Goal: Use online tool/utility: Use online tool/utility

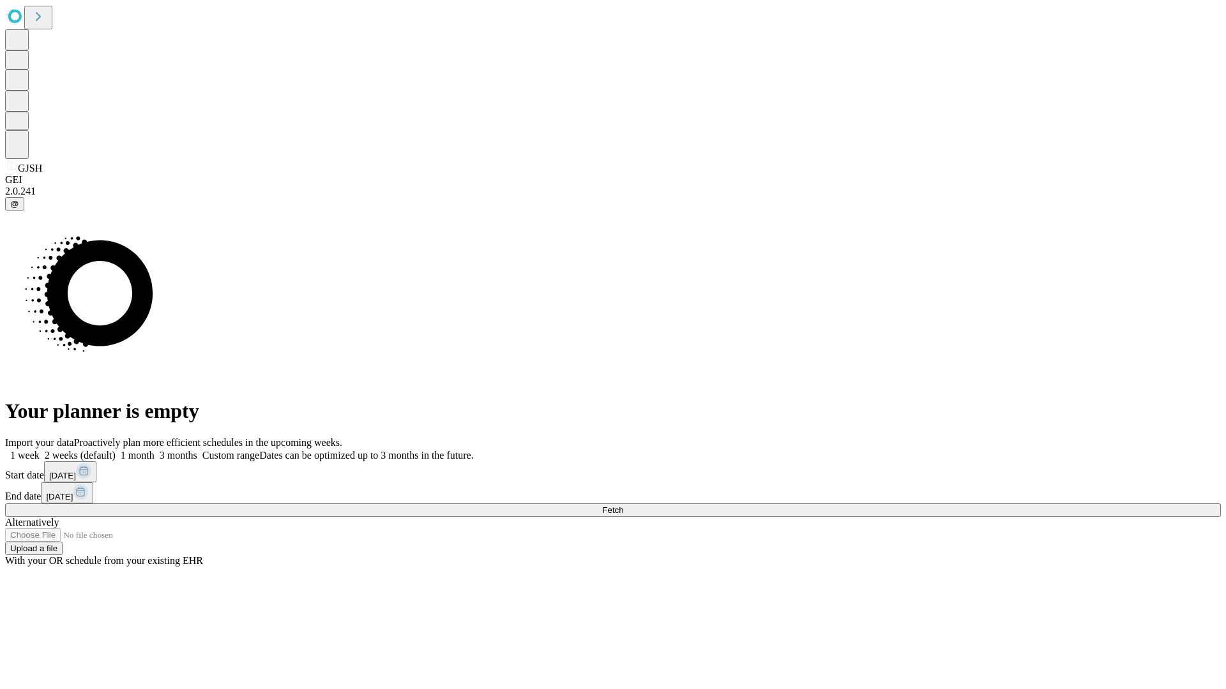
click at [623, 506] on span "Fetch" at bounding box center [612, 511] width 21 height 10
